Goal: Task Accomplishment & Management: Use online tool/utility

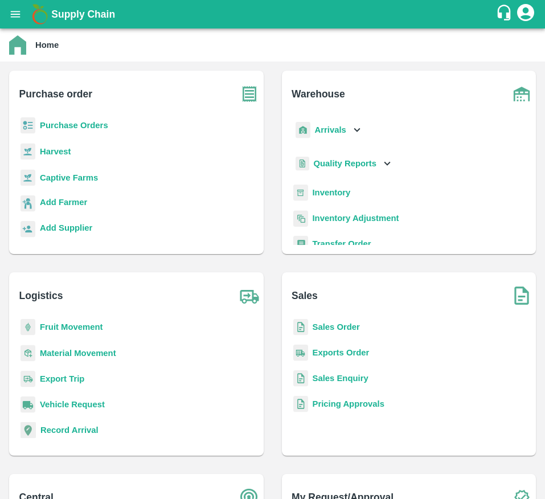
click at [56, 126] on b "Purchase Orders" at bounding box center [74, 125] width 68 height 9
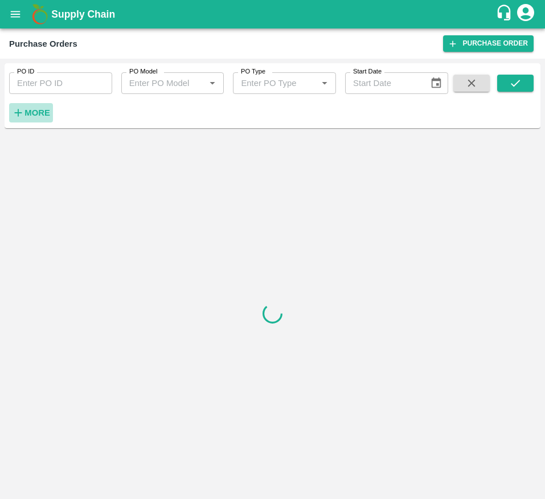
click at [19, 114] on icon "button" at bounding box center [18, 113] width 13 height 13
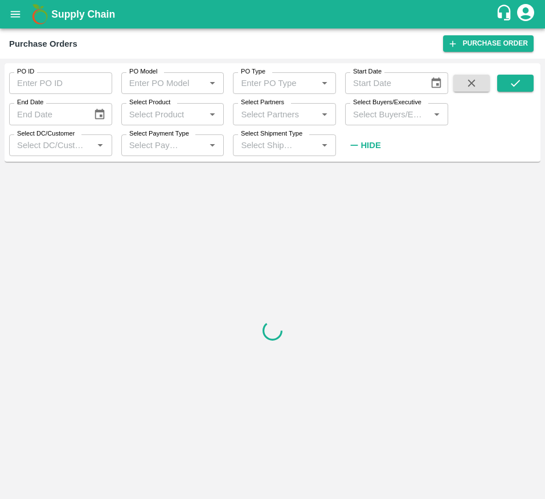
click at [379, 124] on div "Select Buyers/Executive   *" at bounding box center [396, 114] width 103 height 22
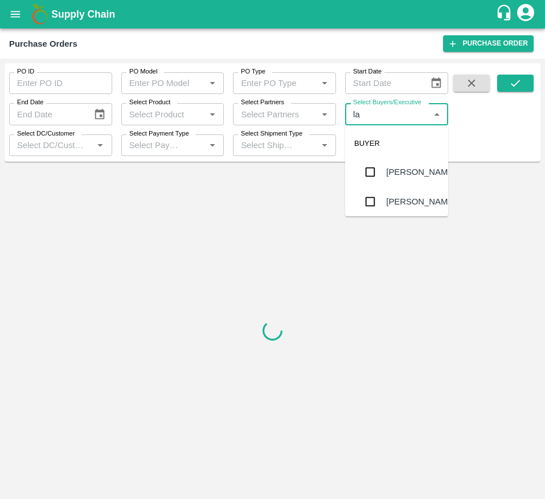
type input "lav"
click at [391, 174] on div "Lavanur Naga Sivananda Reddy" at bounding box center [412, 186] width 53 height 51
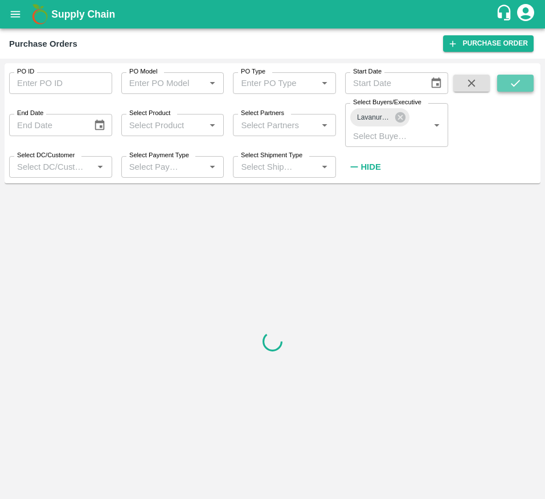
click at [505, 85] on button "submit" at bounding box center [515, 83] width 36 height 17
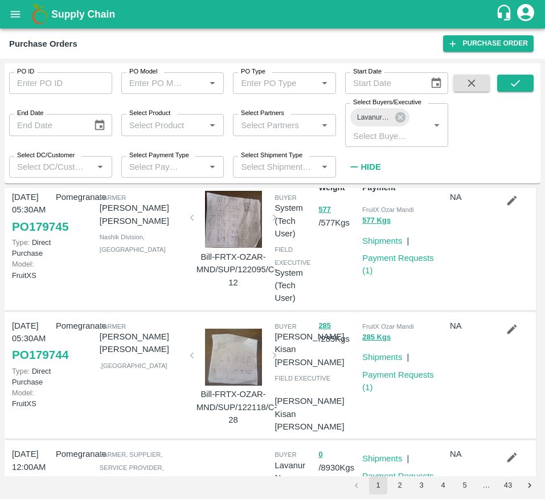
scroll to position [27, 0]
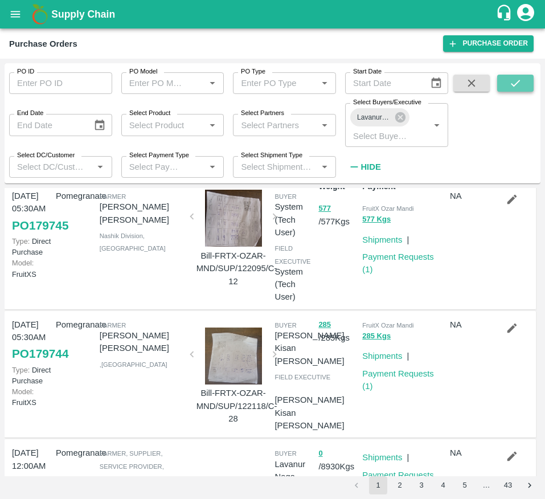
click at [516, 76] on button "submit" at bounding box center [515, 83] width 36 height 17
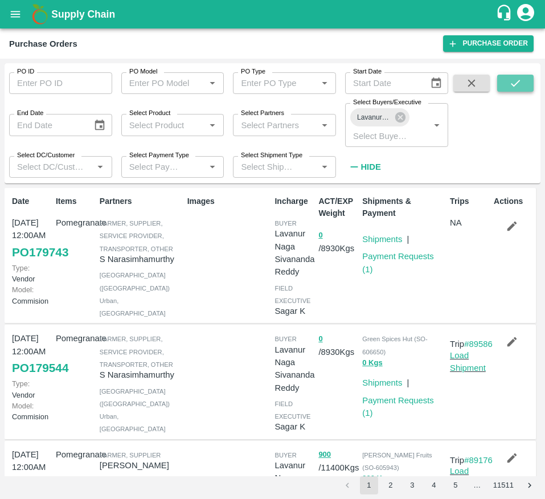
click at [510, 85] on icon "submit" at bounding box center [515, 83] width 13 height 13
click at [202, 362] on div at bounding box center [227, 382] width 88 height 108
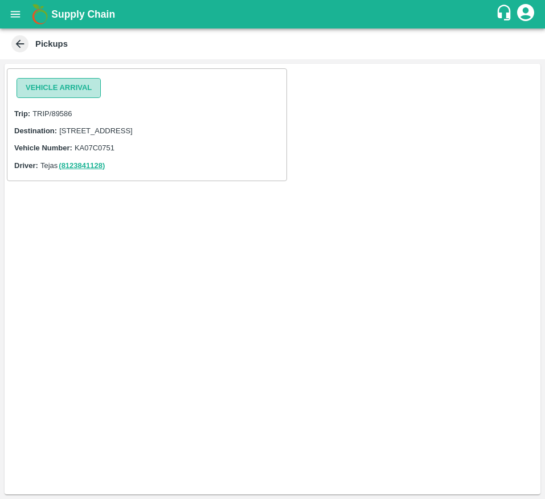
click at [77, 79] on button "Vehicle Arrival" at bounding box center [59, 88] width 84 height 20
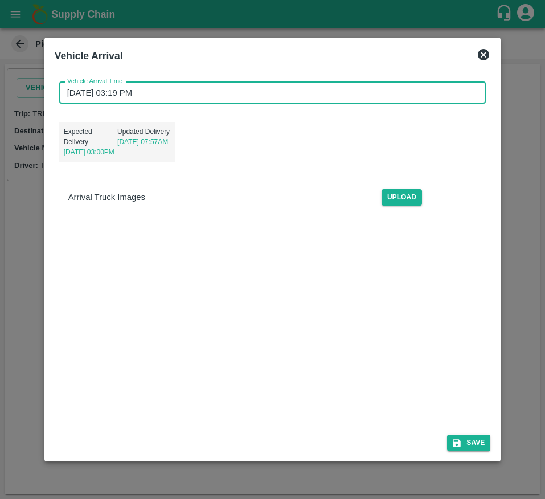
click at [289, 83] on input "[DATE] 03:19 PM" at bounding box center [268, 93] width 419 height 22
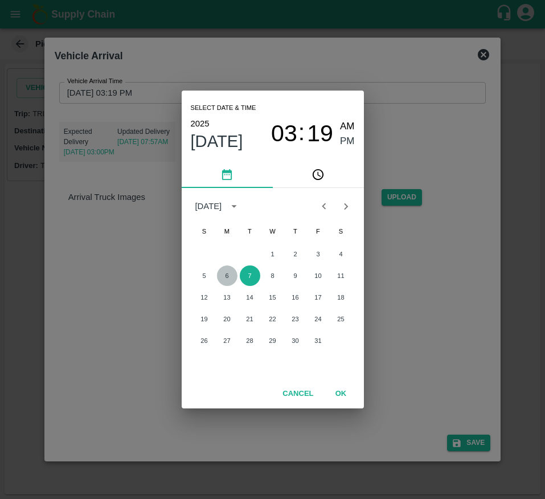
click at [222, 266] on button "6" at bounding box center [227, 275] width 21 height 21
type input "[DATE] 03:19 PM"
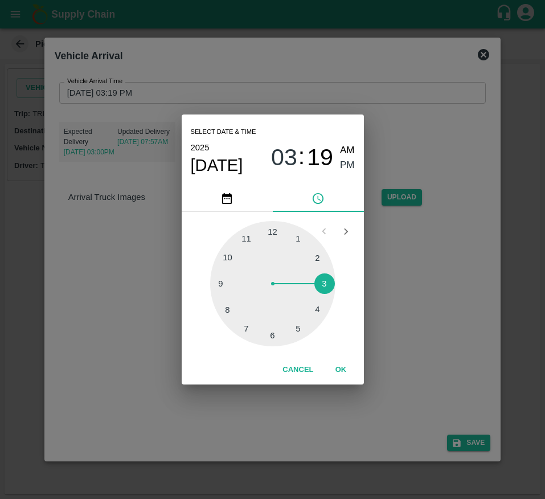
click at [339, 167] on div "03 : 19 AM PM" at bounding box center [312, 158] width 83 height 30
click at [345, 167] on span "PM" at bounding box center [347, 165] width 15 height 15
click at [344, 365] on button "OK" at bounding box center [341, 370] width 36 height 20
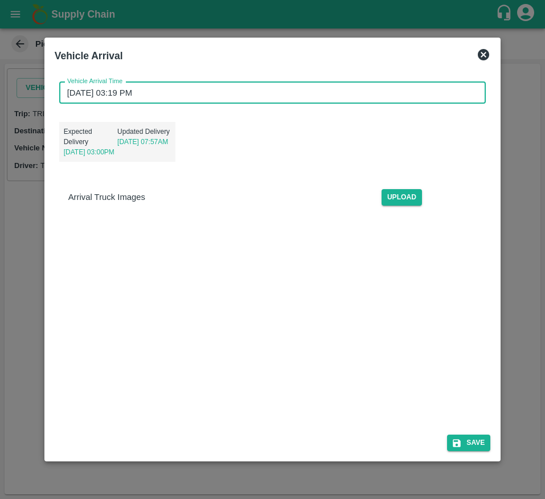
scroll to position [51, 0]
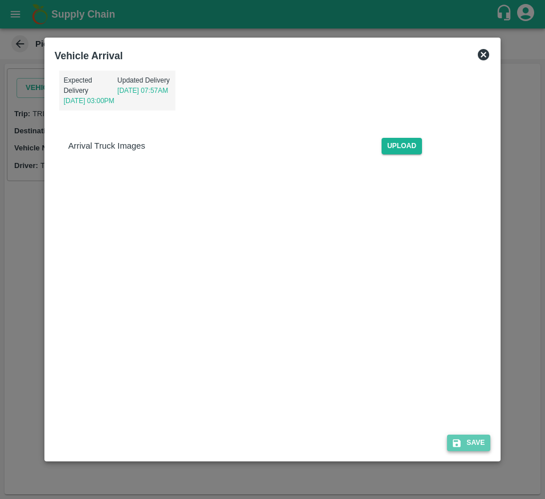
click at [472, 435] on button "Save" at bounding box center [468, 443] width 43 height 17
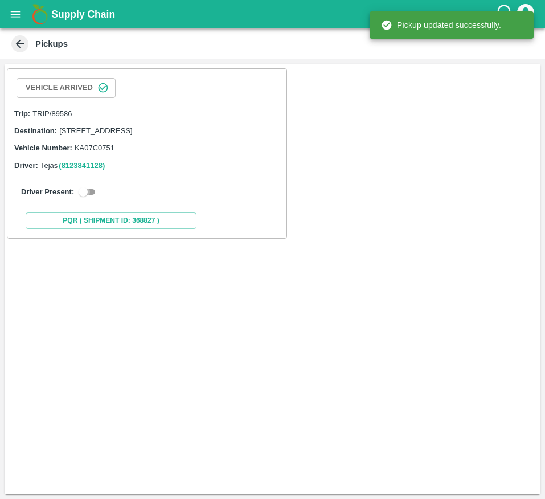
click at [96, 199] on input "checkbox" at bounding box center [83, 192] width 41 height 14
checkbox input "true"
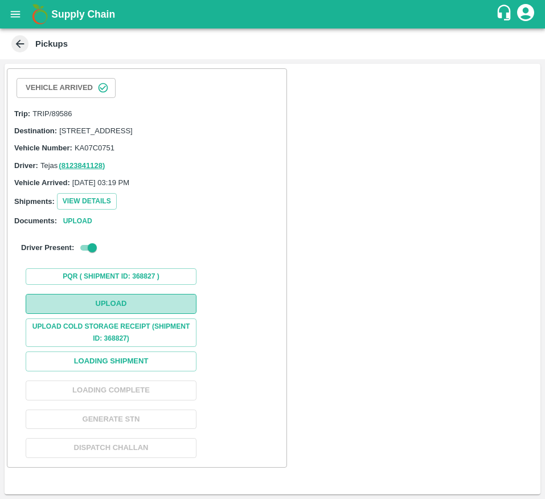
click at [122, 312] on button "Upload" at bounding box center [111, 304] width 171 height 20
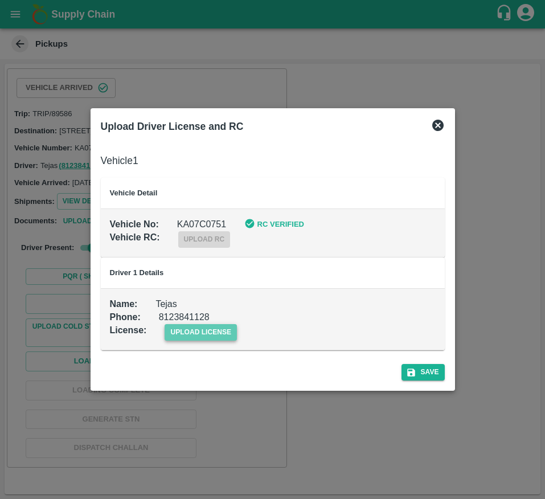
click at [209, 334] on span "upload license" at bounding box center [201, 332] width 72 height 17
click at [0, 0] on input "upload license" at bounding box center [0, 0] width 0 height 0
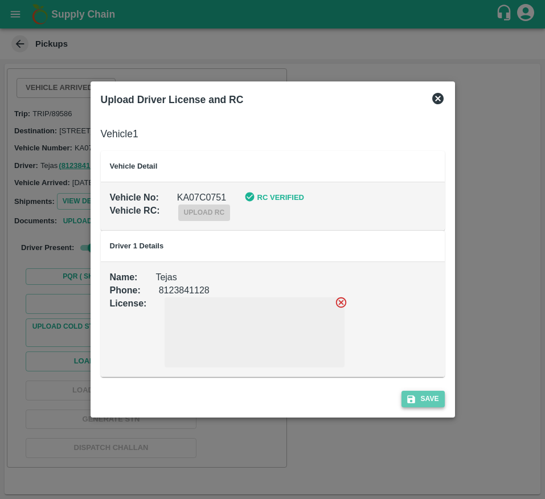
click at [416, 398] on icon "submit" at bounding box center [411, 399] width 10 height 10
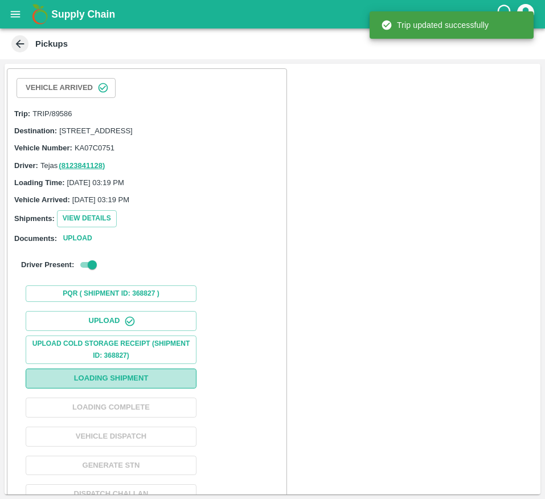
click at [144, 388] on button "Loading Shipment" at bounding box center [111, 379] width 171 height 20
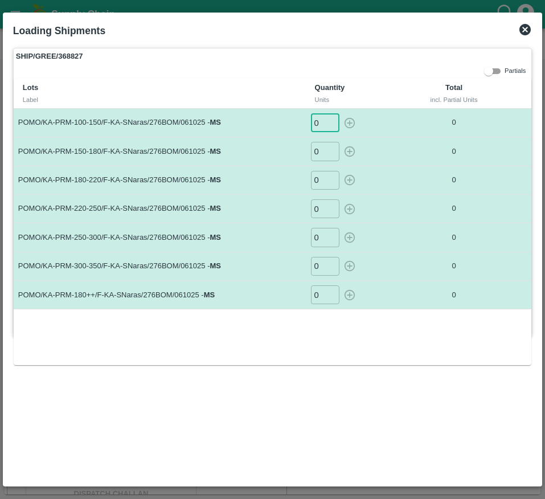
click at [317, 129] on input "0" at bounding box center [325, 122] width 28 height 19
type input "20"
click at [315, 157] on input "0" at bounding box center [325, 151] width 28 height 19
type input "33"
click at [320, 182] on input "0" at bounding box center [325, 180] width 28 height 19
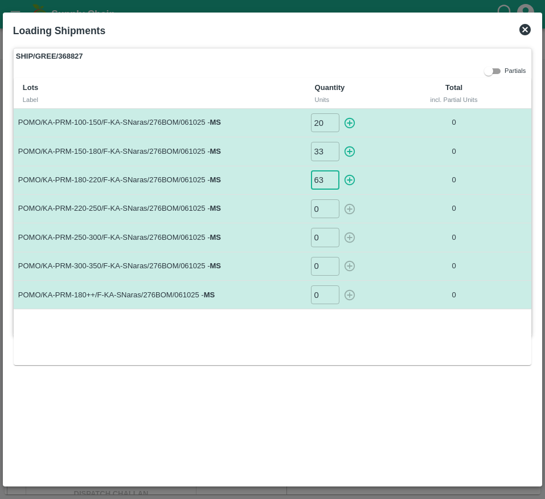
type input "63"
click at [321, 202] on input "0" at bounding box center [325, 208] width 28 height 19
type input "66"
click at [321, 237] on input "0" at bounding box center [325, 237] width 28 height 19
type input "67"
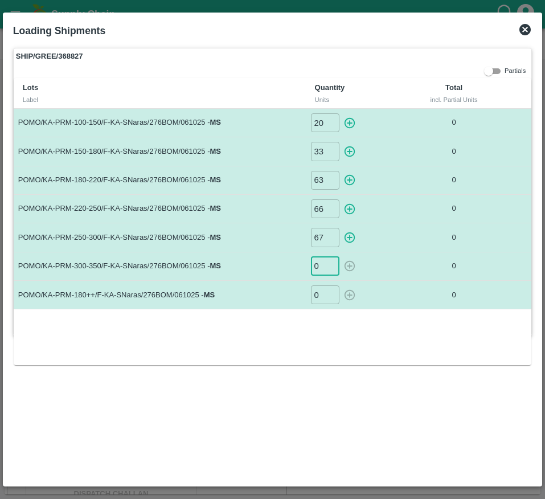
click at [317, 271] on input "0" at bounding box center [325, 266] width 28 height 19
type input "88"
click at [322, 303] on input "0" at bounding box center [325, 294] width 28 height 19
type input "55"
click at [344, 119] on icon "button" at bounding box center [350, 123] width 13 height 13
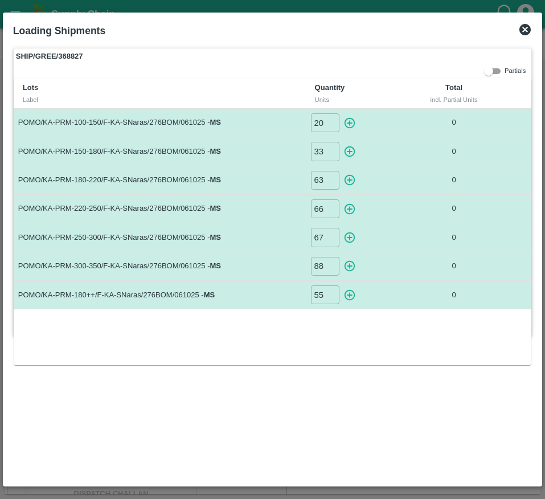
type input "0"
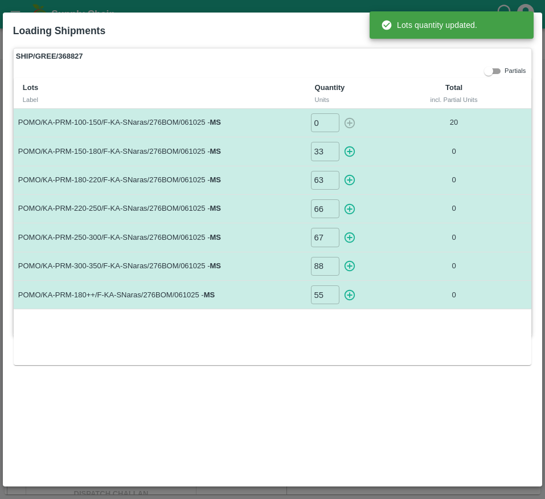
click at [349, 148] on icon "button" at bounding box center [350, 151] width 13 height 13
type input "0"
click at [354, 183] on icon "button" at bounding box center [349, 180] width 11 height 11
type input "0"
click at [354, 200] on button "button" at bounding box center [350, 208] width 18 height 19
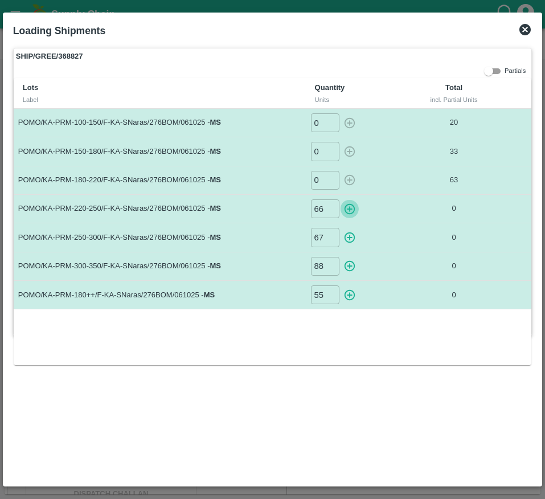
click at [349, 207] on icon "button" at bounding box center [349, 208] width 11 height 11
type input "0"
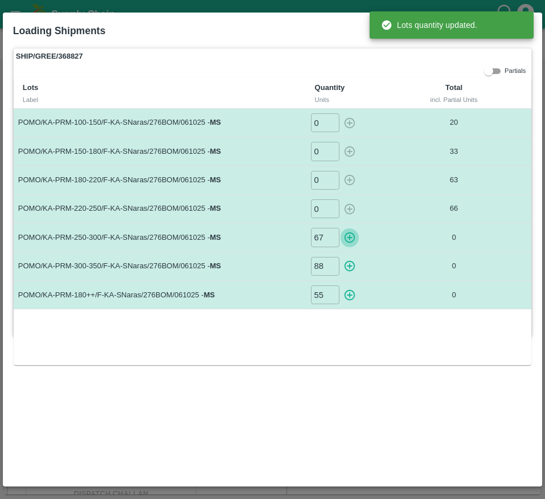
click at [354, 243] on icon "button" at bounding box center [350, 237] width 13 height 13
type input "0"
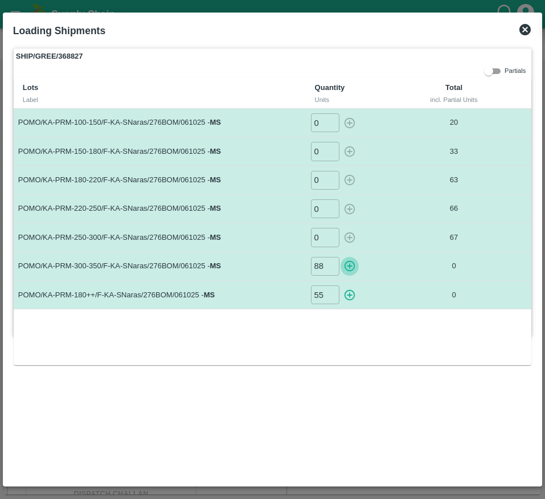
click at [344, 271] on icon "button" at bounding box center [350, 266] width 13 height 13
type input "0"
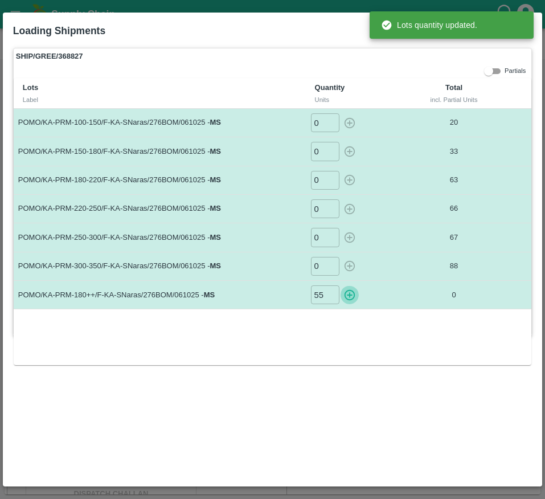
click at [350, 296] on icon "button" at bounding box center [350, 295] width 13 height 13
type input "0"
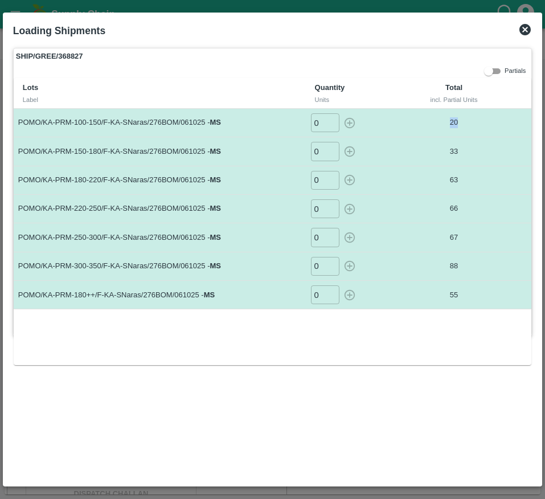
drag, startPoint x: 462, startPoint y: 116, endPoint x: 449, endPoint y: 123, distance: 15.1
click at [449, 123] on td "20" at bounding box center [453, 123] width 91 height 28
click at [496, 136] on td "20" at bounding box center [453, 123] width 91 height 28
click at [477, 157] on td "33" at bounding box center [453, 151] width 91 height 28
click at [469, 177] on p "63" at bounding box center [453, 180] width 81 height 11
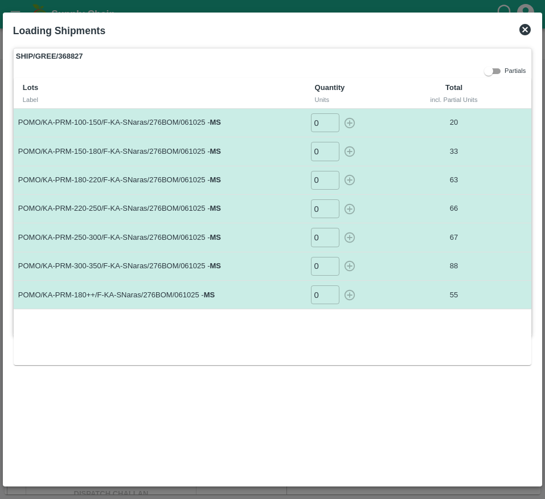
click at [469, 214] on p "66" at bounding box center [453, 208] width 81 height 11
click at [468, 239] on p "67" at bounding box center [453, 237] width 81 height 11
click at [468, 262] on p "88" at bounding box center [453, 266] width 81 height 11
click at [532, 27] on icon at bounding box center [525, 30] width 14 height 14
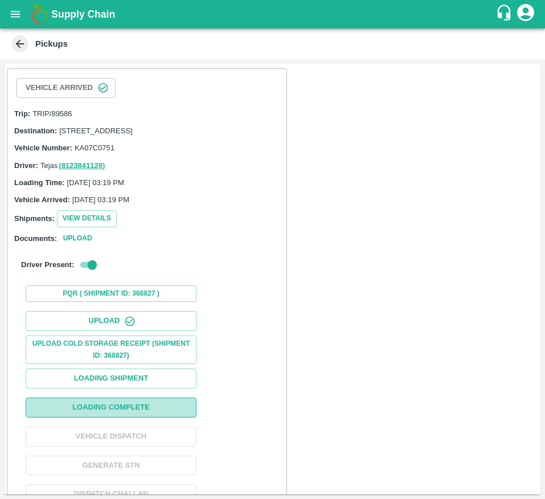
click at [119, 418] on button "Loading Complete" at bounding box center [111, 408] width 171 height 20
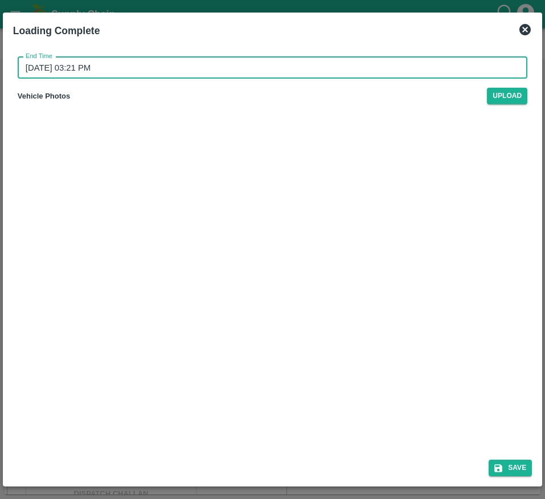
click at [304, 68] on input "[DATE] 03:21 PM" at bounding box center [269, 68] width 502 height 22
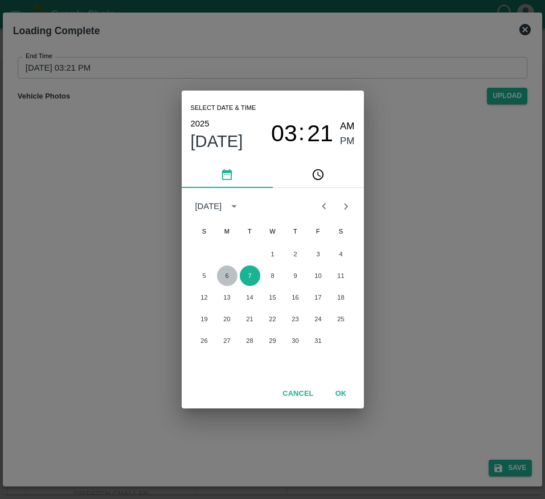
click at [225, 285] on button "6" at bounding box center [227, 275] width 21 height 21
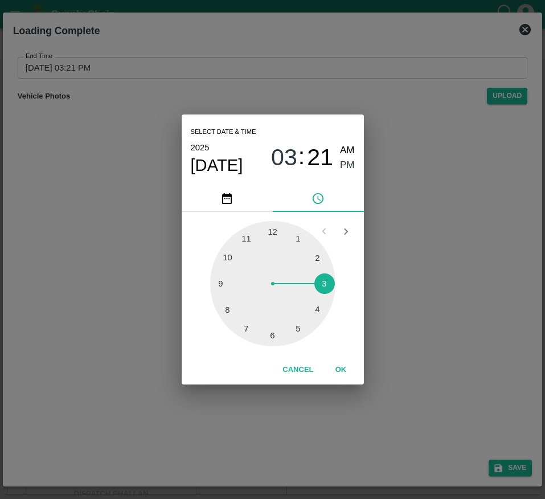
click at [228, 292] on div at bounding box center [272, 283] width 125 height 125
click at [343, 163] on span "PM" at bounding box center [347, 165] width 15 height 15
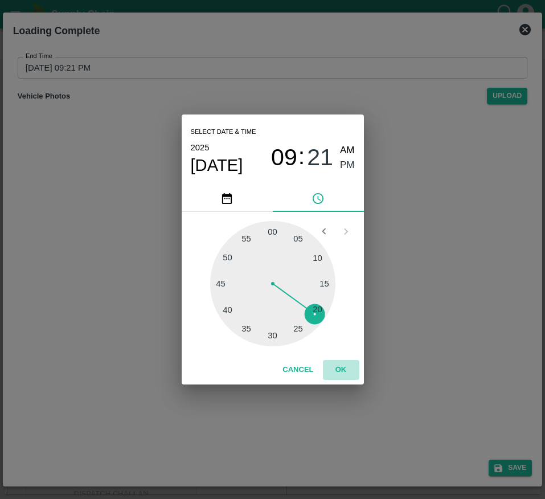
click at [344, 361] on button "OK" at bounding box center [341, 370] width 36 height 20
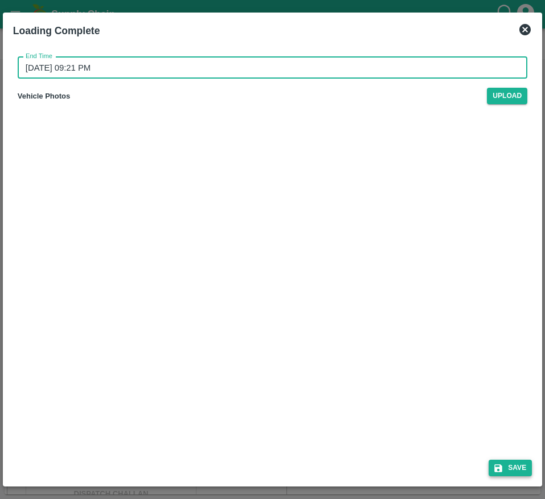
click at [501, 466] on icon "submit" at bounding box center [499, 468] width 8 height 8
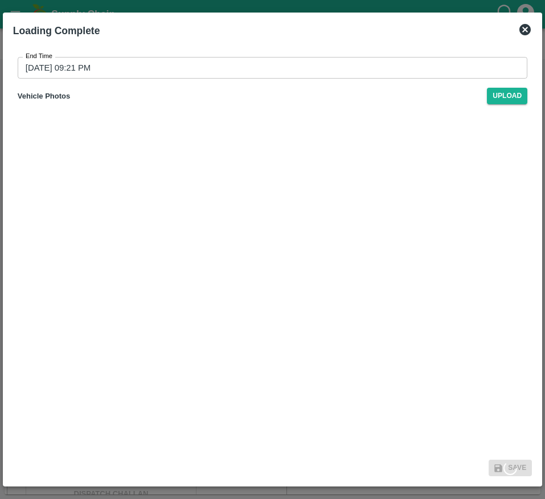
type input "[DATE] 03:21 PM"
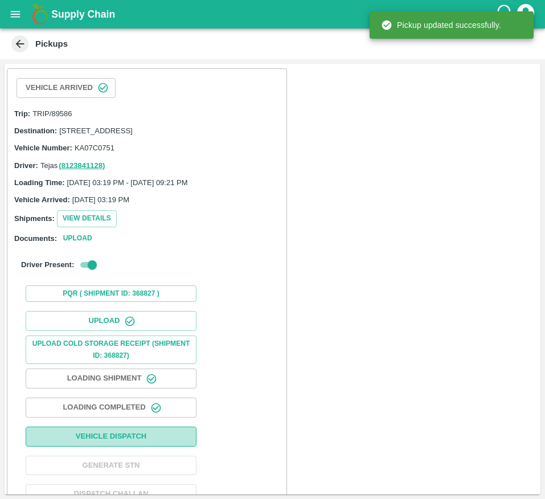
click at [132, 439] on button "Vehicle Dispatch" at bounding box center [111, 437] width 171 height 20
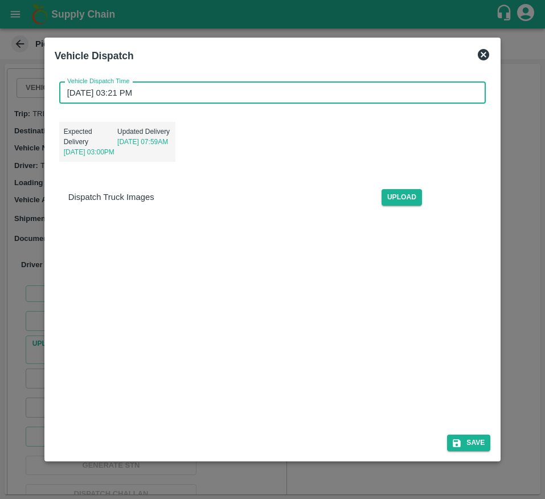
click at [278, 95] on input "[DATE] 03:21 PM" at bounding box center [268, 93] width 419 height 22
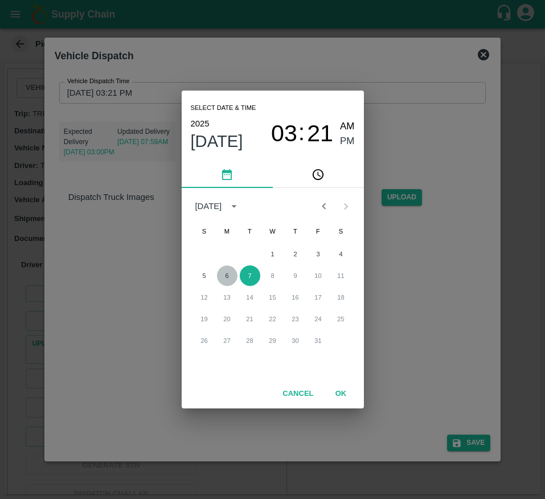
click at [223, 281] on button "6" at bounding box center [227, 275] width 21 height 21
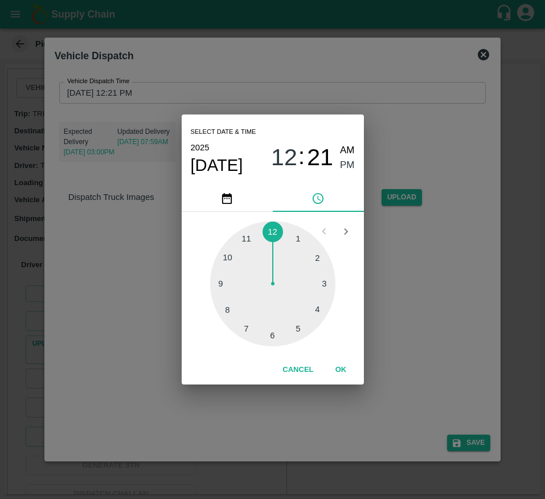
drag, startPoint x: 232, startPoint y: 258, endPoint x: 348, endPoint y: 163, distance: 150.2
click at [348, 163] on div "Select date & time [DATE] 12 : 21 AM PM 1 2 3 4 5 6 7 8 9 10 11 12 Cancel OK" at bounding box center [273, 250] width 182 height 270
click at [348, 163] on span "PM" at bounding box center [347, 165] width 15 height 15
click at [345, 355] on div "1 2 3 4 5 6 7 8 9 10 11 12" at bounding box center [273, 284] width 182 height 144
click at [222, 256] on div at bounding box center [272, 283] width 125 height 125
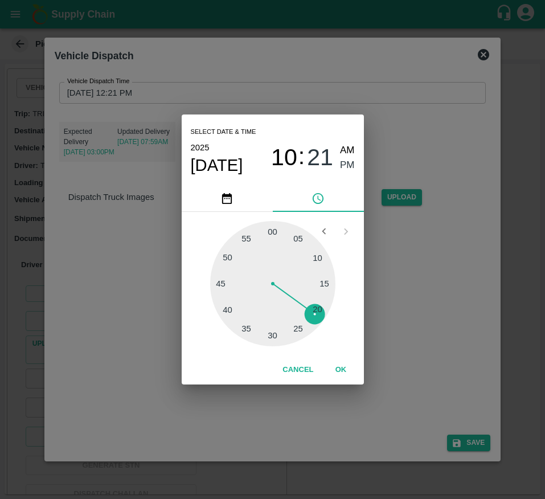
type input "[DATE] 10:21 PM"
click at [344, 161] on span "PM" at bounding box center [347, 165] width 15 height 15
click at [454, 443] on div "Select date & time [DATE] 10 : 21 AM PM 05 10 15 20 25 30 35 40 45 50 55 00 Can…" at bounding box center [272, 249] width 545 height 499
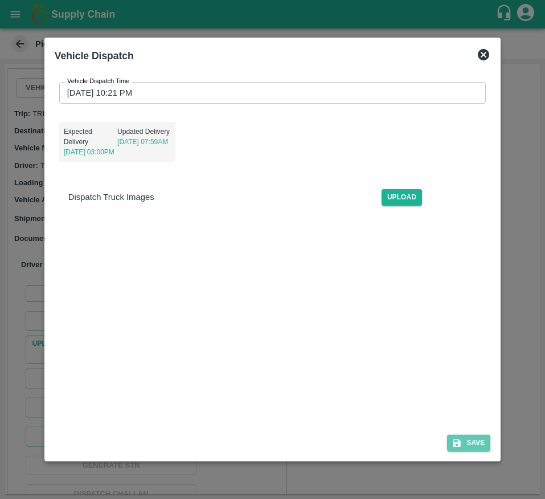
click at [454, 443] on icon "submit" at bounding box center [457, 443] width 10 height 10
click at [454, 443] on span "Save" at bounding box center [468, 443] width 43 height 17
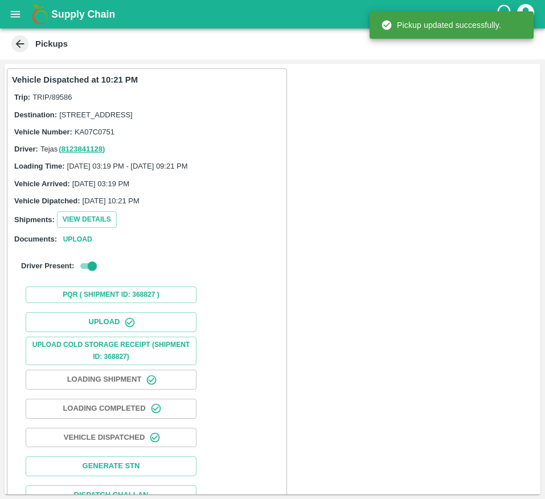
scroll to position [38, 0]
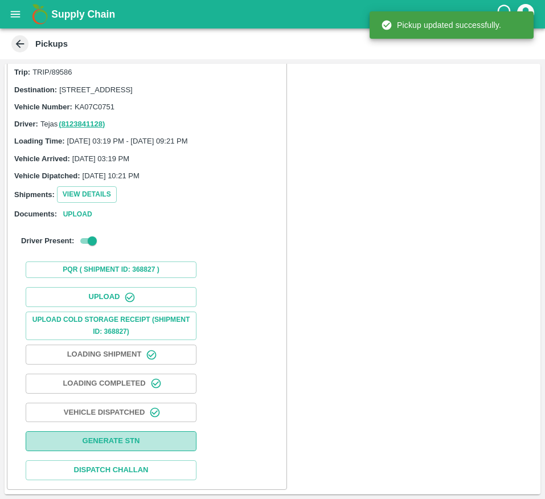
click at [134, 447] on button "Generate STN" at bounding box center [111, 441] width 171 height 20
